Goal: Task Accomplishment & Management: Manage account settings

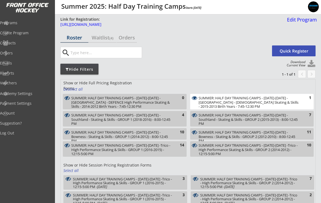
select select ""All Positions""
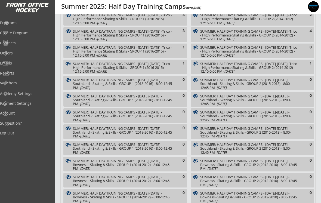
scroll to position [177, 0]
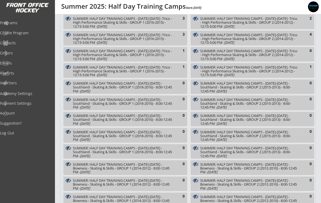
click at [26, 24] on div "Programs" at bounding box center [26, 23] width 52 height 4
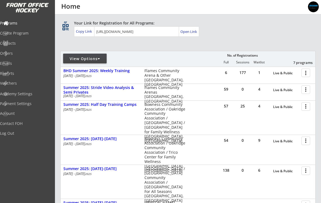
scroll to position [33, 0]
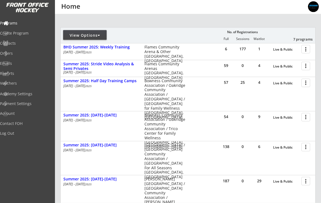
click at [306, 117] on div at bounding box center [307, 117] width 10 height 10
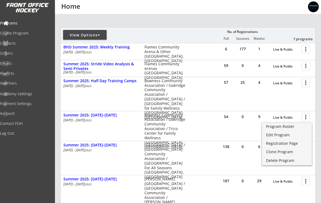
click at [284, 129] on link "Program Roster" at bounding box center [287, 127] width 50 height 8
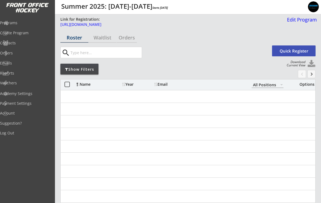
select select ""All Positions""
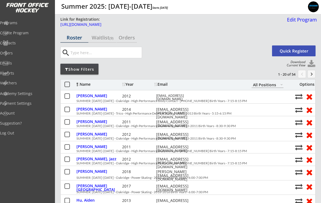
click at [307, 20] on div "Edit Program" at bounding box center [301, 19] width 32 height 5
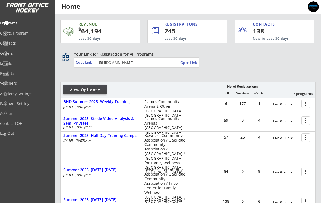
click at [308, 121] on div at bounding box center [307, 121] width 10 height 10
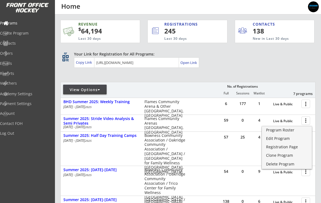
click at [294, 130] on div "Program Roster" at bounding box center [287, 130] width 42 height 4
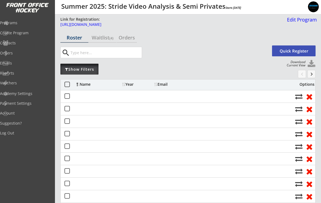
click at [86, 71] on div "Show Filters" at bounding box center [79, 69] width 38 height 5
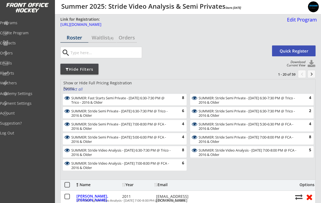
click at [78, 90] on div "Deselect all" at bounding box center [73, 89] width 20 height 5
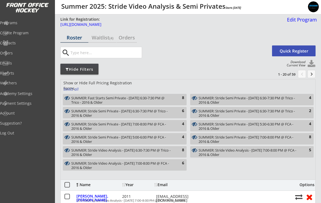
click at [175, 150] on div "8" at bounding box center [178, 150] width 11 height 5
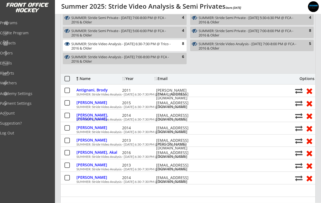
scroll to position [106, 0]
